Goal: Task Accomplishment & Management: Complete application form

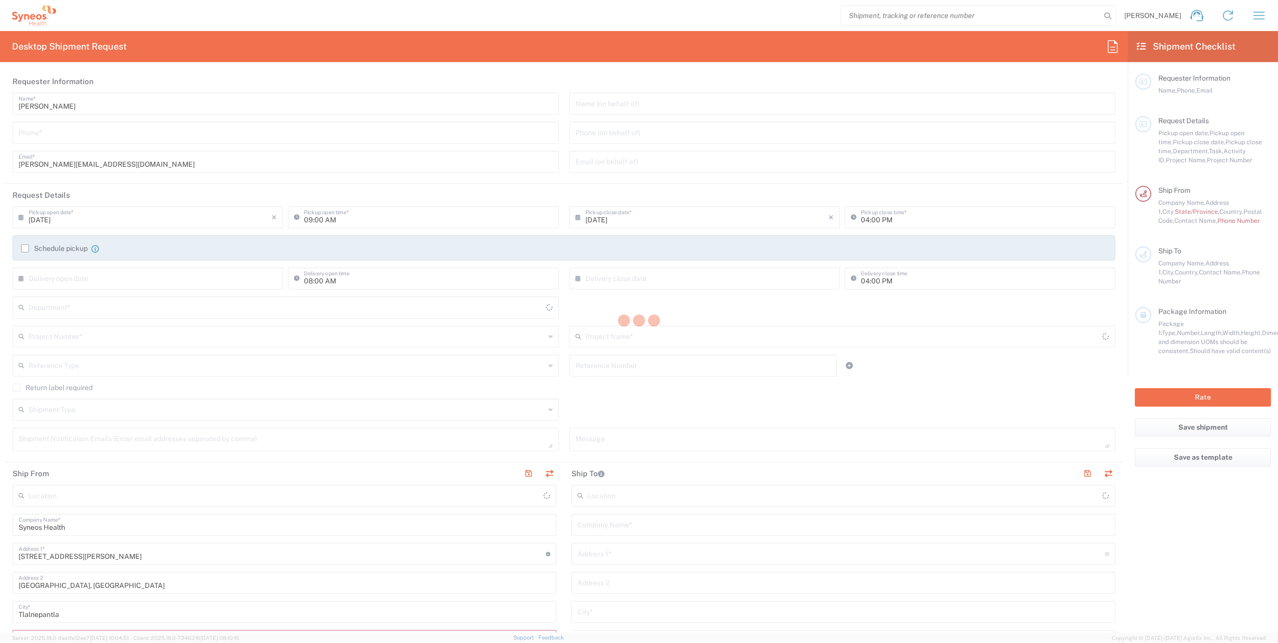
type input "8350"
type input "[GEOGRAPHIC_DATA]"
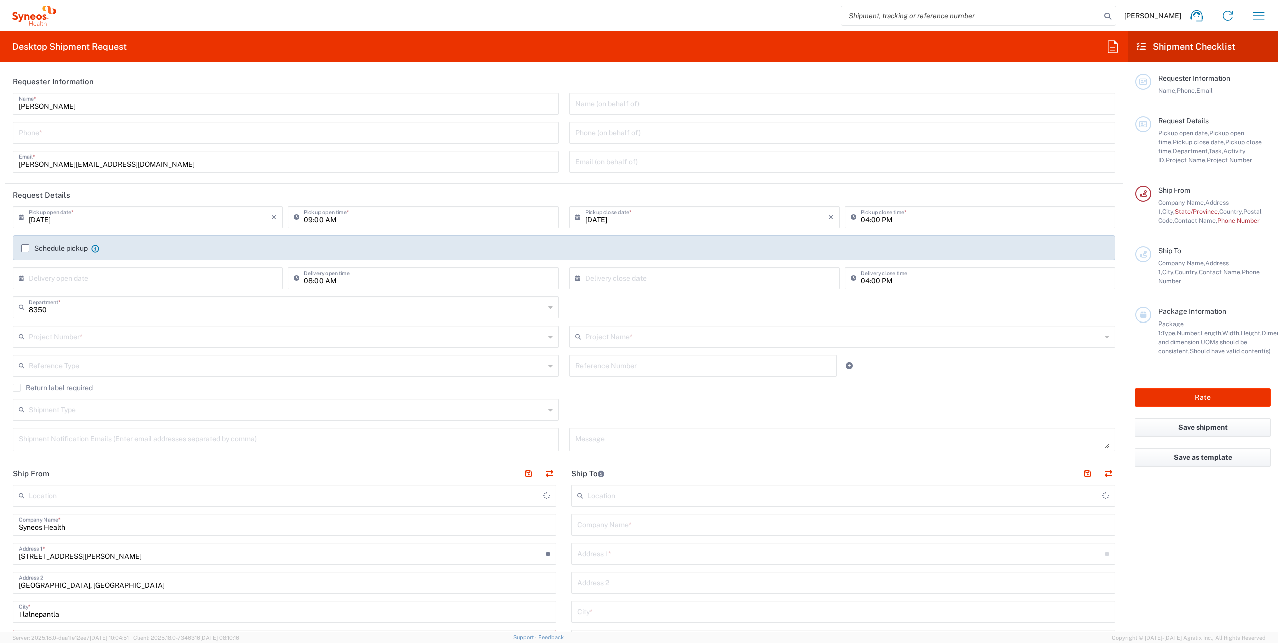
type input "INC Research Clin Svcs [GEOGRAPHIC_DATA]"
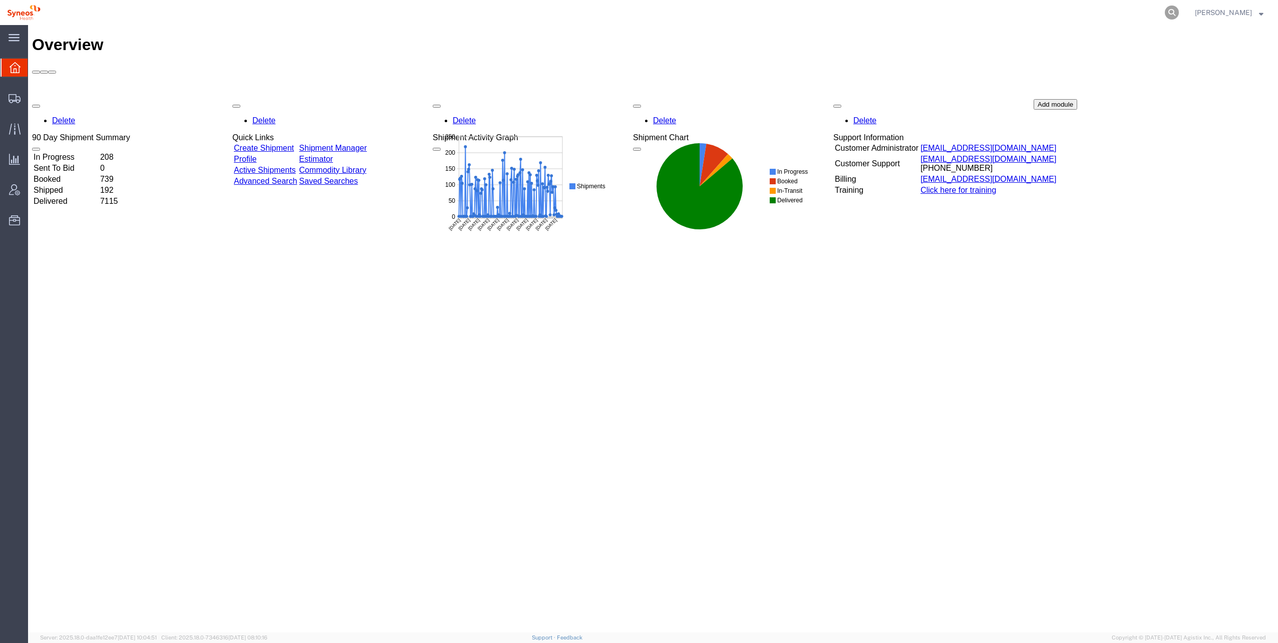
click at [1164, 13] on icon at bounding box center [1171, 13] width 14 height 14
click at [1021, 16] on input "search" at bounding box center [1012, 13] width 304 height 24
paste input "56688960"
type input "56688960"
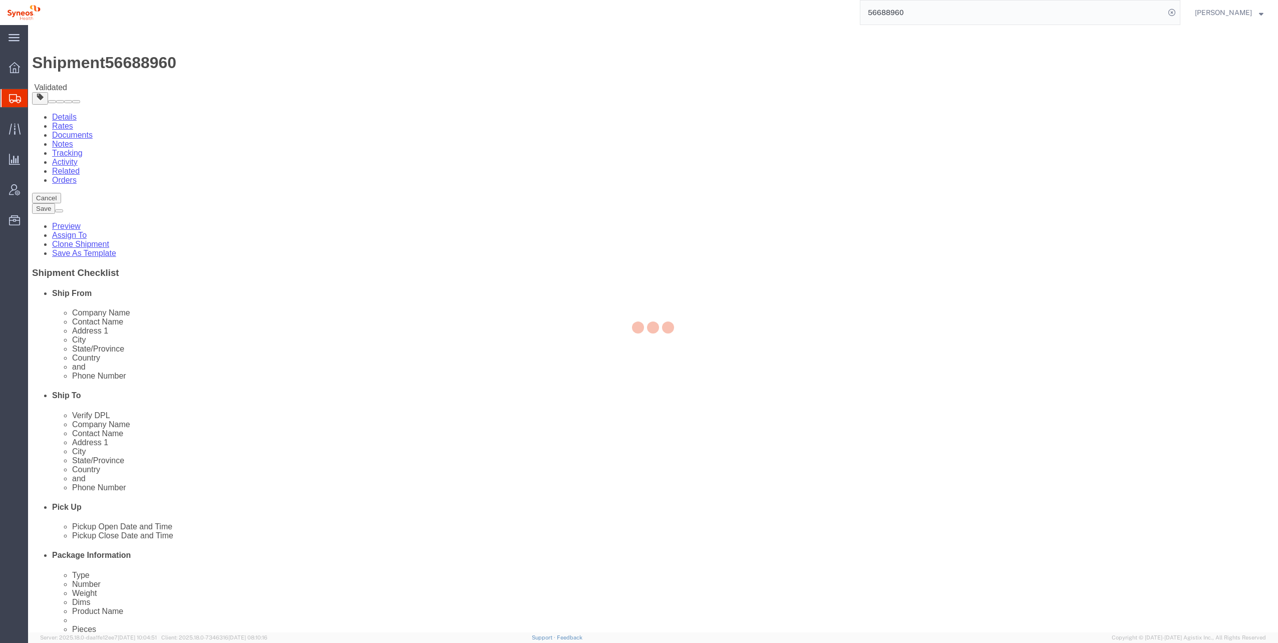
select select
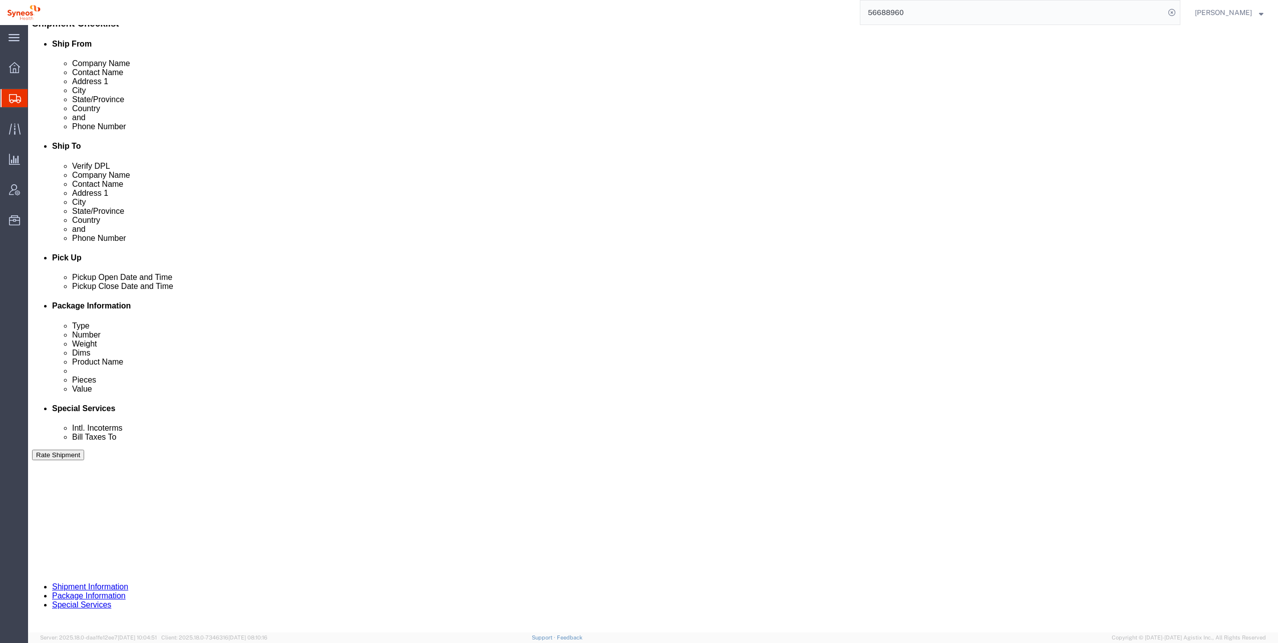
scroll to position [250, 0]
click div "Sep 03 2025 10:55 AM"
click input "1:55 AM"
type input "1:55 PM"
click button "Apply"
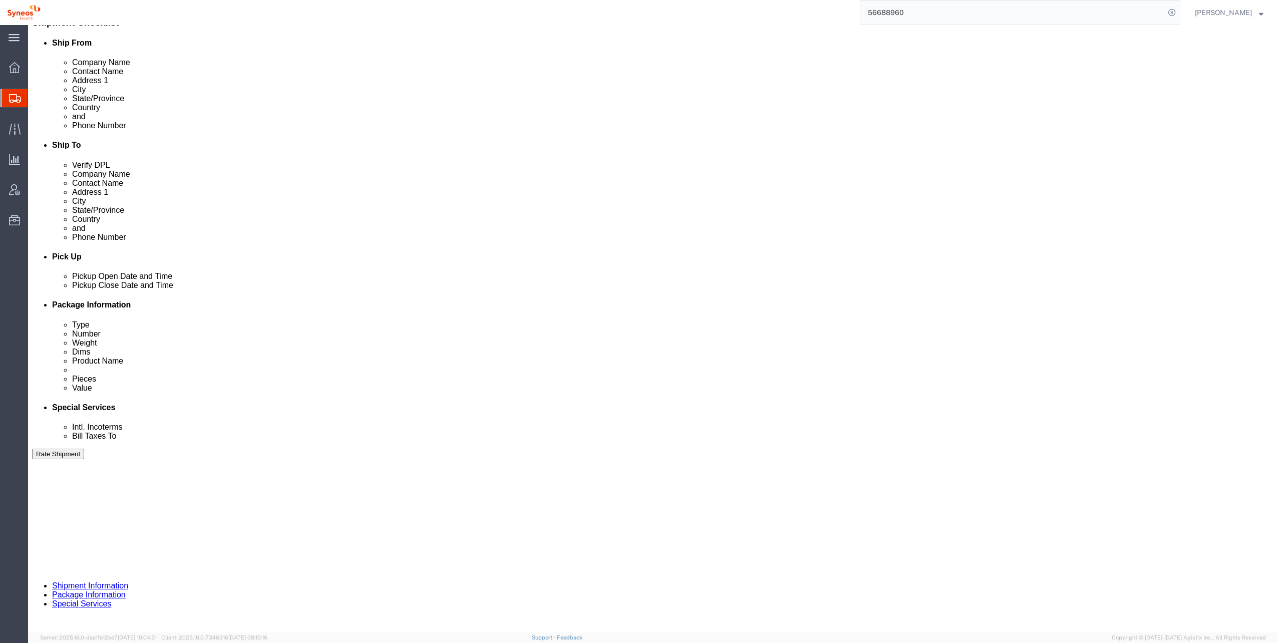
click button "Rate Shipment"
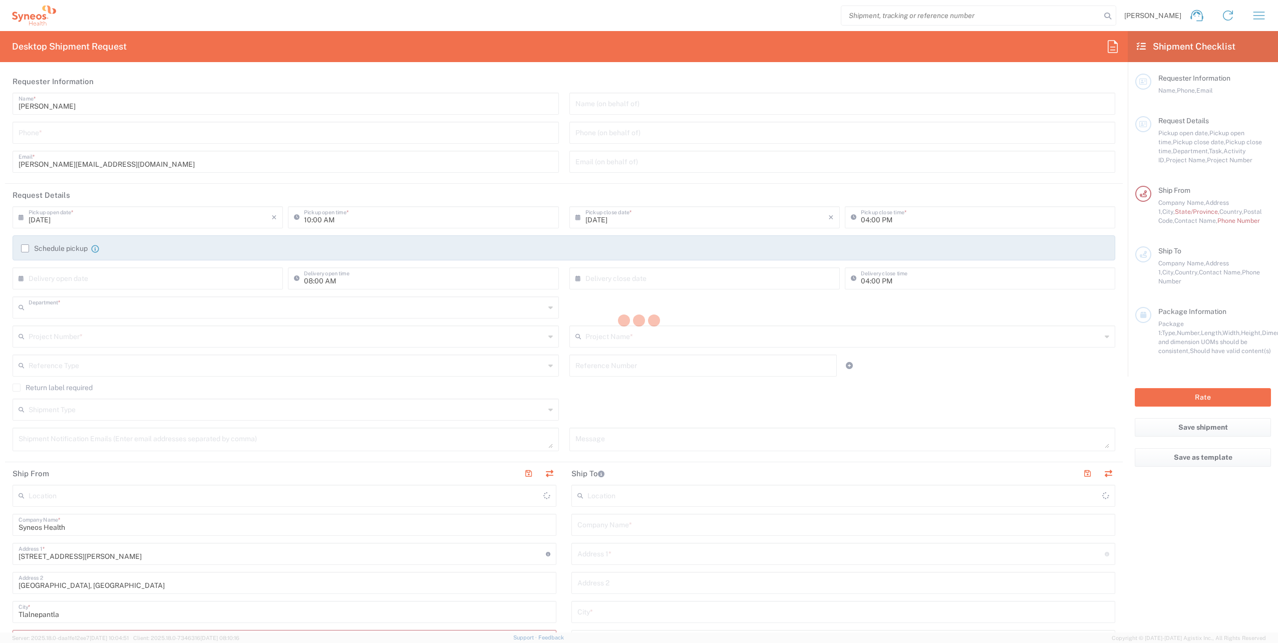
type input "8350"
type input "[GEOGRAPHIC_DATA]"
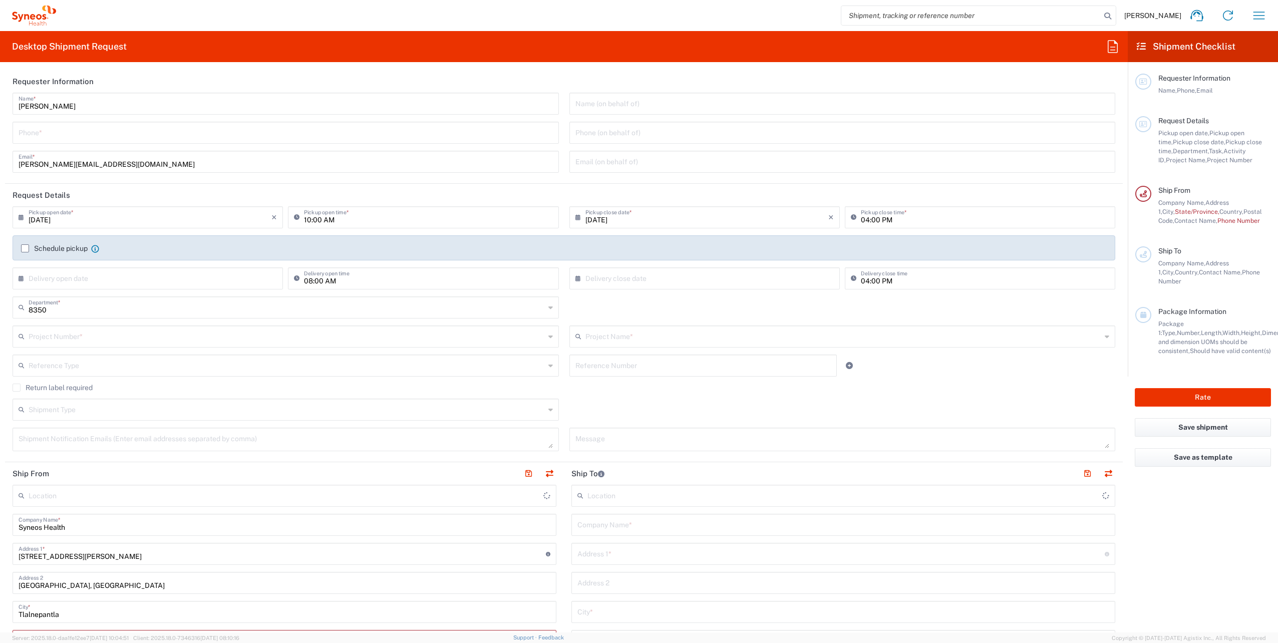
type input "INC Research Clin Svcs [GEOGRAPHIC_DATA]"
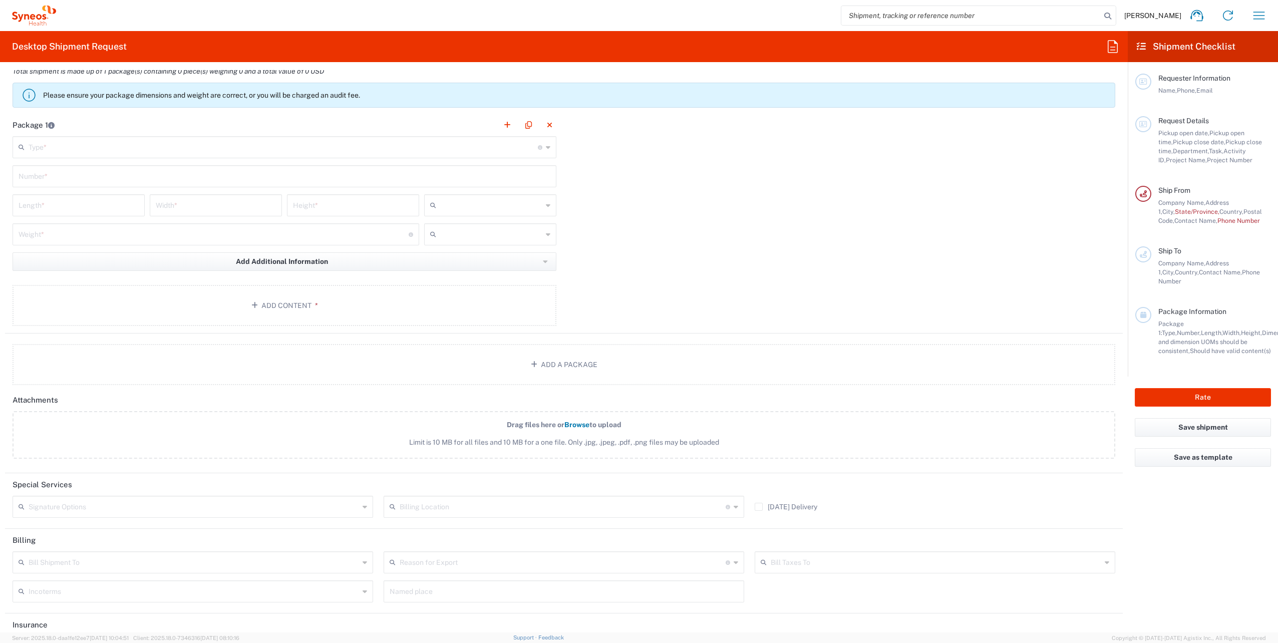
scroll to position [938, 0]
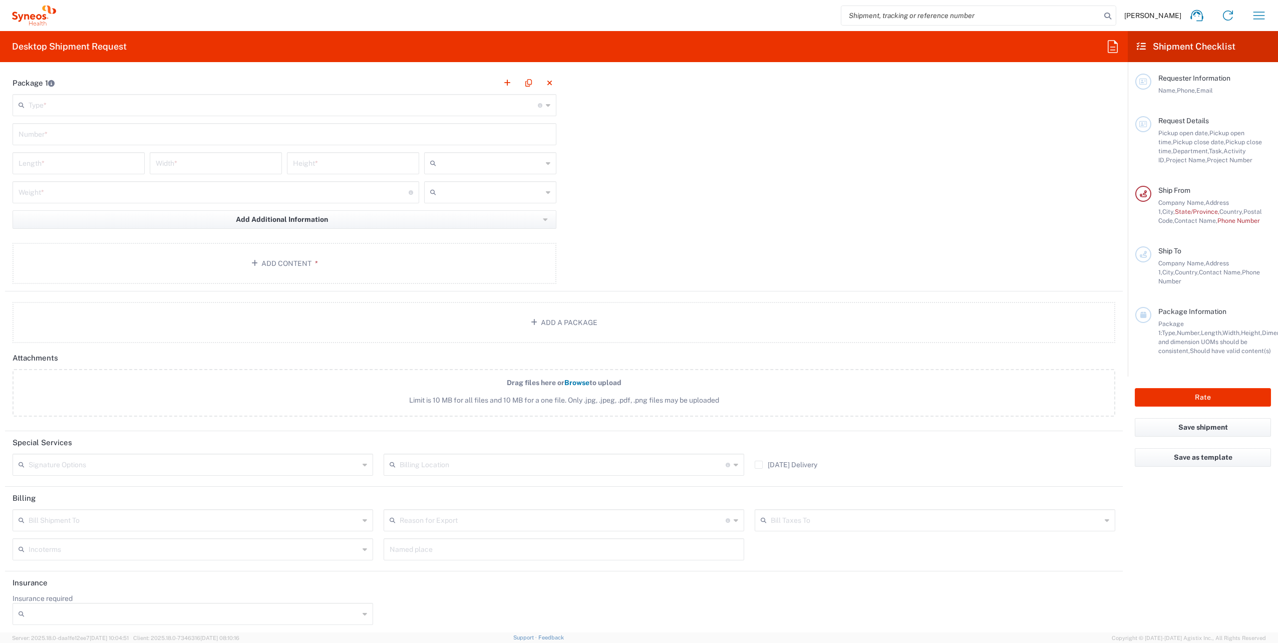
click at [198, 527] on div "Bill Shipment To" at bounding box center [193, 520] width 360 height 22
click at [206, 557] on span "Sender/Shipper" at bounding box center [192, 556] width 356 height 16
type input "Sender/Shipper"
click at [469, 464] on input "text" at bounding box center [563, 464] width 326 height 18
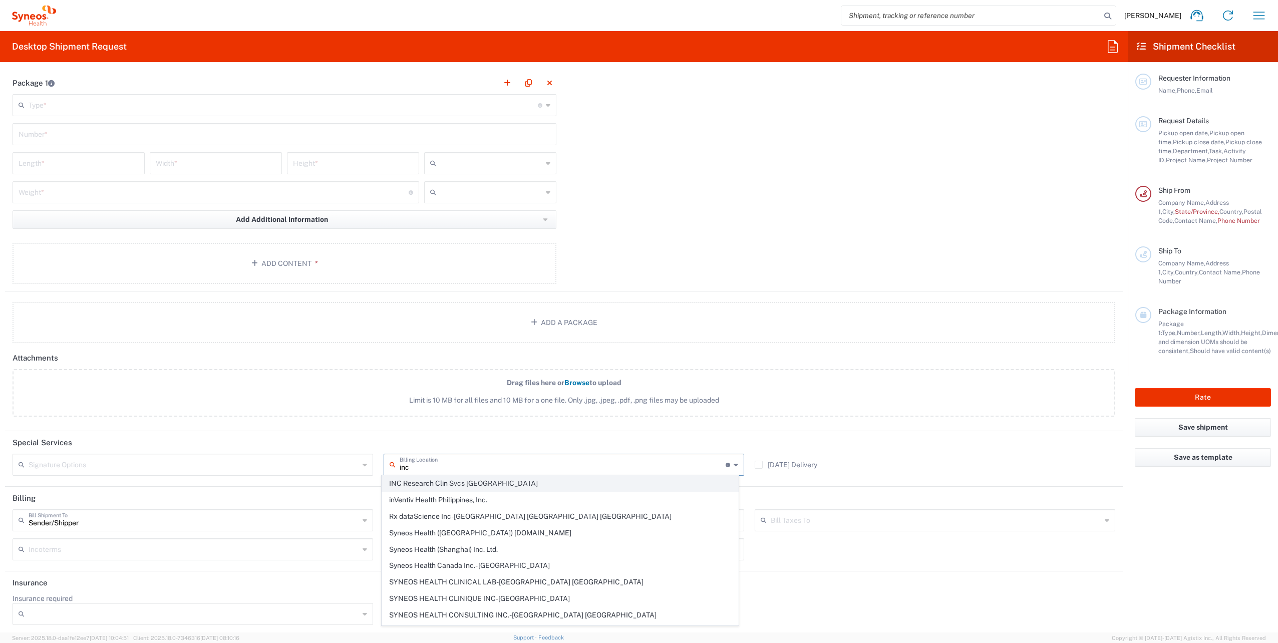
click at [499, 483] on span "INC Research Clin Svcs [GEOGRAPHIC_DATA]" at bounding box center [560, 484] width 356 height 16
type input "INC Research Clin Svcs [GEOGRAPHIC_DATA]"
